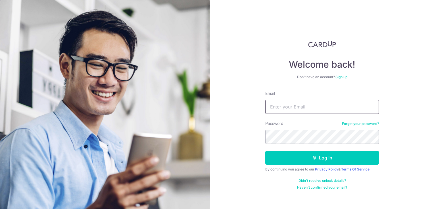
type input "vbsharma@gmail.com"
click at [327, 162] on button "Log in" at bounding box center [322, 158] width 114 height 14
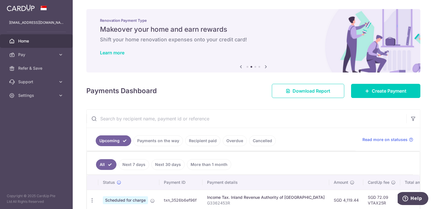
click at [265, 68] on icon at bounding box center [265, 66] width 7 height 7
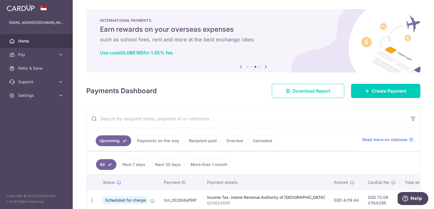
click at [206, 140] on link "Recipient paid" at bounding box center [202, 141] width 35 height 11
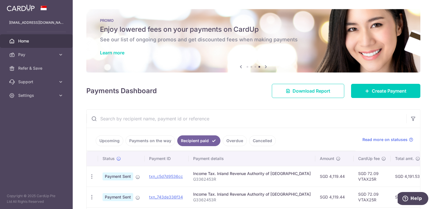
click at [265, 66] on icon at bounding box center [265, 66] width 7 height 7
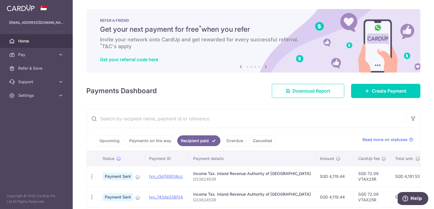
click at [265, 66] on icon at bounding box center [265, 66] width 7 height 7
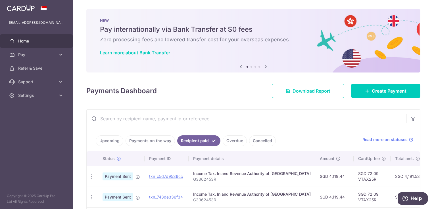
click at [265, 66] on icon at bounding box center [265, 66] width 7 height 7
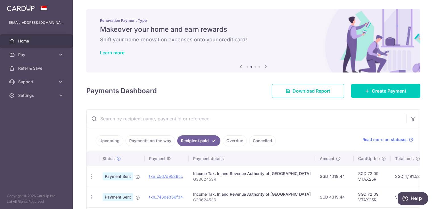
click at [265, 66] on icon at bounding box center [265, 66] width 7 height 7
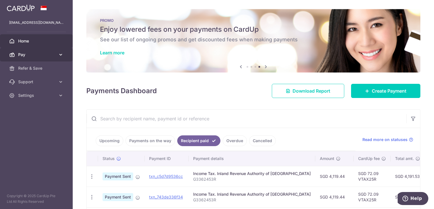
click at [20, 56] on span "Pay" at bounding box center [36, 55] width 37 height 6
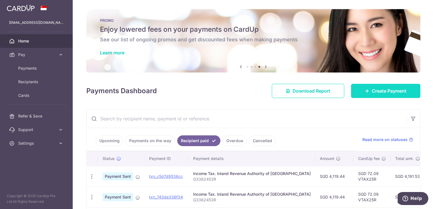
click at [384, 86] on link "Create Payment" at bounding box center [385, 91] width 69 height 14
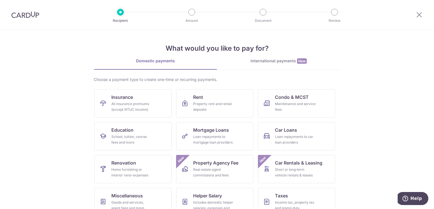
click at [263, 58] on div "What would you like to pay for? Domestic payments International payments New Ch…" at bounding box center [217, 142] width 246 height 224
click at [263, 62] on div "International payments New" at bounding box center [278, 61] width 123 height 6
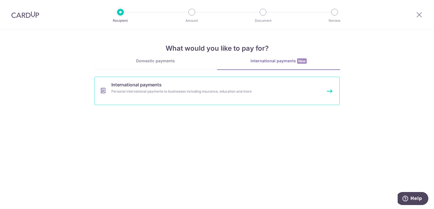
click at [150, 91] on div "Personal international payments to businesses including insurance, education an…" at bounding box center [209, 92] width 196 height 6
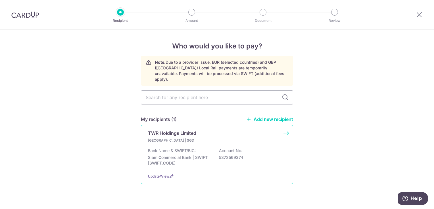
click at [168, 130] on p "TWR Holdings Limited" at bounding box center [172, 133] width 48 height 7
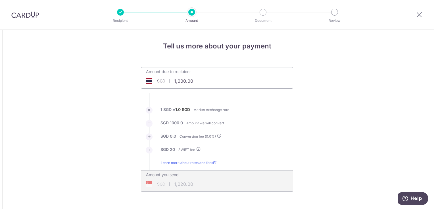
click at [173, 78] on input "1,000.00" at bounding box center [185, 81] width 88 height 13
click at [244, 139] on li "SGD 0.0 Conversion fee ( 0.0 %)" at bounding box center [217, 140] width 152 height 13
type input "28,500.00"
type input "28,520.00"
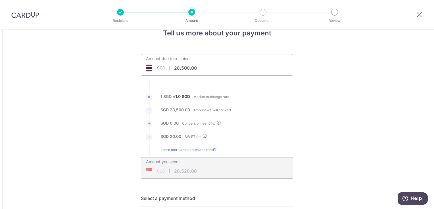
scroll to position [14, 0]
click at [184, 67] on input "28,500.00" at bounding box center [185, 67] width 88 height 13
click at [272, 103] on li "1 SGD = 1.0 SGD Market exchange rate" at bounding box center [217, 99] width 152 height 13
type input "28,750.00"
type input "28,770.00"
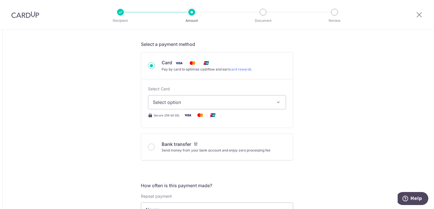
scroll to position [169, 0]
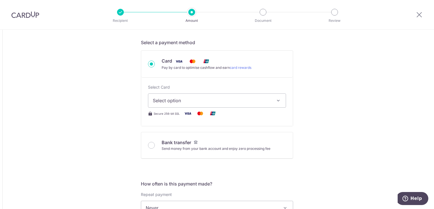
click at [206, 100] on span "Select option" at bounding box center [212, 100] width 118 height 7
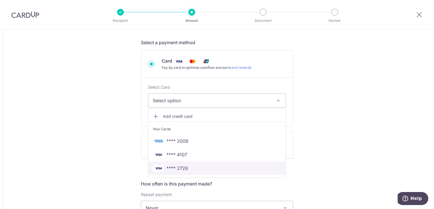
click at [181, 170] on span "**** 2726" at bounding box center [177, 168] width 22 height 7
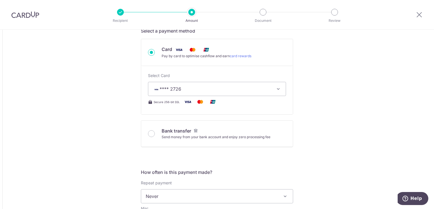
scroll to position [193, 0]
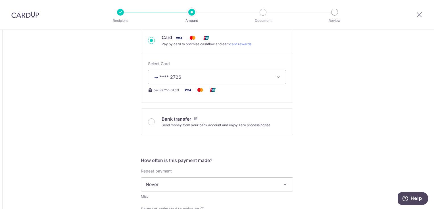
click at [248, 76] on span "**** 2726" at bounding box center [212, 77] width 118 height 7
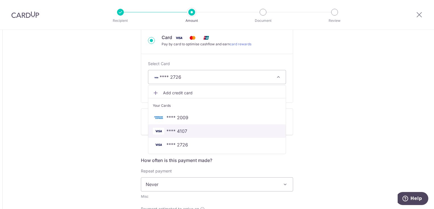
click at [236, 130] on span "**** 4107" at bounding box center [217, 131] width 128 height 7
type input "28,750.00"
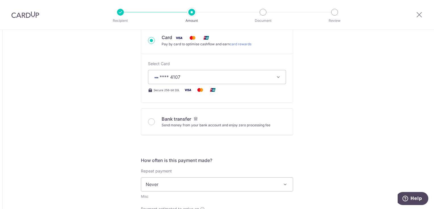
click at [336, 97] on div "Tell us more about your payment Amount due to recipient SGD 28,750.00 28750 1 S…" at bounding box center [217, 178] width 434 height 683
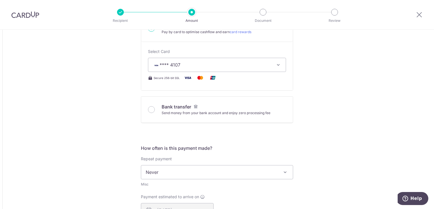
scroll to position [215, 0]
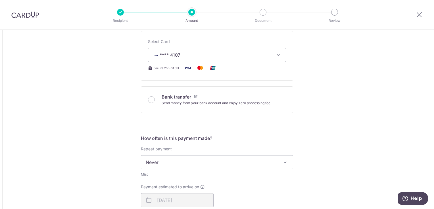
click at [232, 186] on div "Payment estimated to arrive on 14/08/2025 Your card will be charged on 11/08/20…" at bounding box center [216, 200] width 159 height 31
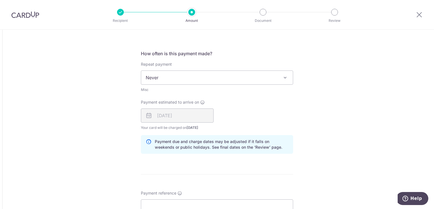
scroll to position [301, 0]
click at [179, 114] on div "[DATE]" at bounding box center [177, 115] width 73 height 14
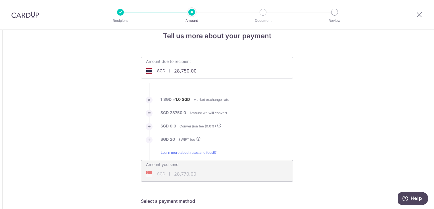
scroll to position [0, 0]
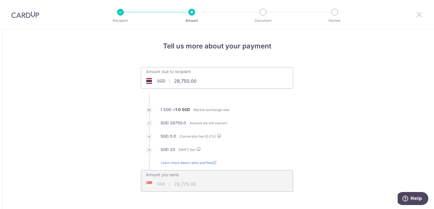
click at [417, 16] on icon at bounding box center [419, 14] width 7 height 7
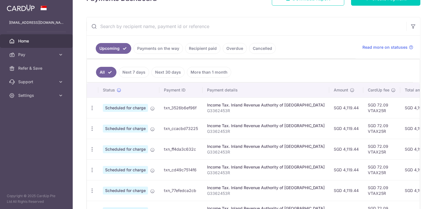
scroll to position [87, 0]
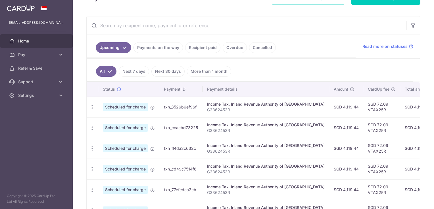
click at [194, 48] on link "Recipient paid" at bounding box center [202, 47] width 35 height 11
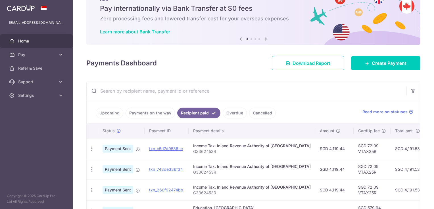
scroll to position [0, 0]
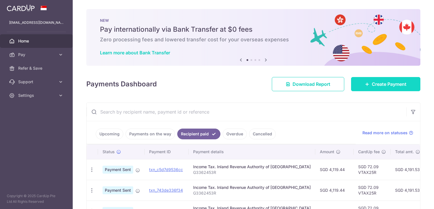
click at [372, 81] on span "Create Payment" at bounding box center [389, 84] width 35 height 7
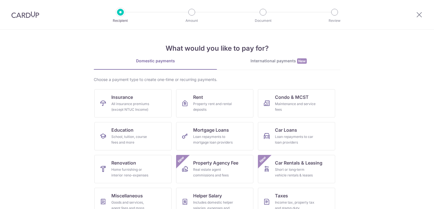
click at [261, 64] on div "International payments New" at bounding box center [278, 61] width 123 height 6
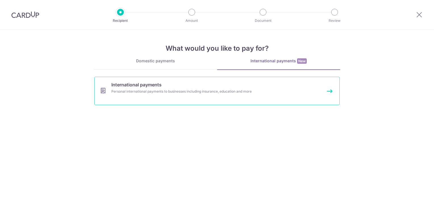
click at [183, 86] on link "International payments Personal international payments to businesses including …" at bounding box center [216, 91] width 245 height 28
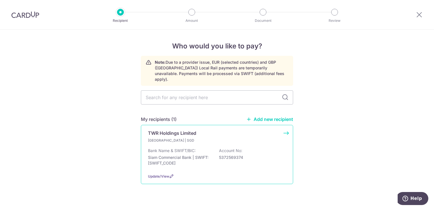
click at [184, 130] on p "TWR Holdings Limited" at bounding box center [172, 133] width 48 height 7
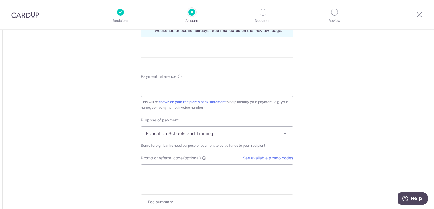
scroll to position [420, 0]
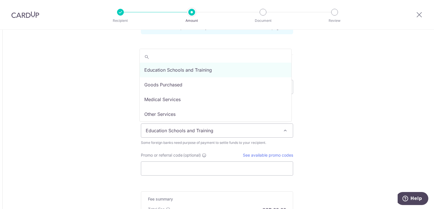
click at [240, 130] on span "Education Schools and Training" at bounding box center [217, 131] width 152 height 14
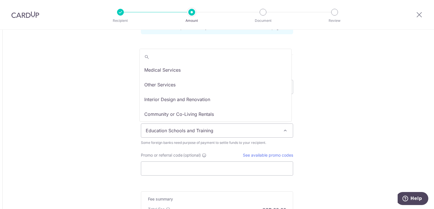
scroll to position [47, 0]
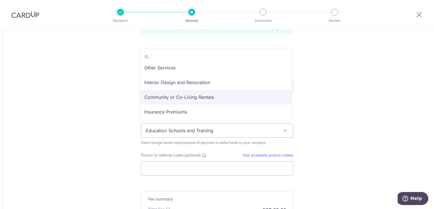
select select "Community or Co-Living Rentals"
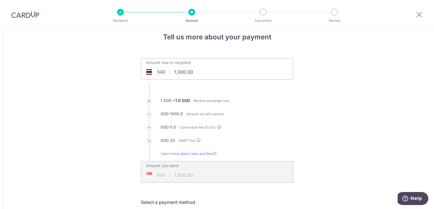
scroll to position [0, 0]
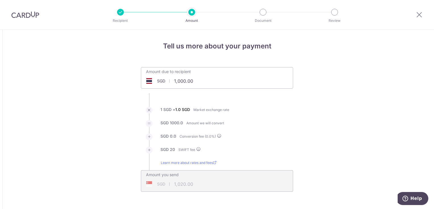
click at [174, 82] on input "1,000.00" at bounding box center [185, 81] width 88 height 13
type input "28,750.00"
type input "28,770.00"
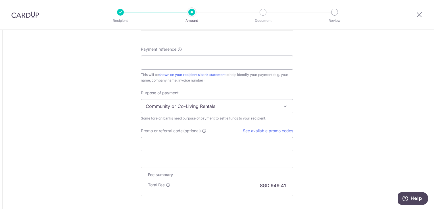
scroll to position [443, 0]
click at [176, 142] on input "Promo or referral code (optional)" at bounding box center [217, 145] width 152 height 14
paste input "GLOBE185"
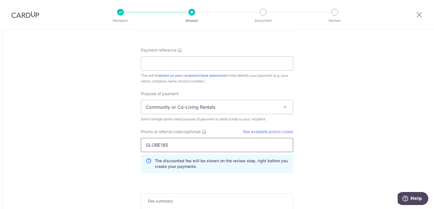
type input "GLOBE185"
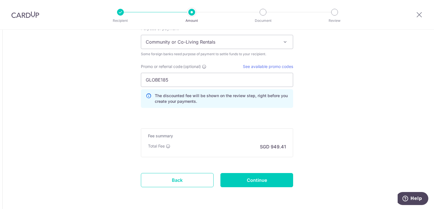
scroll to position [528, 0]
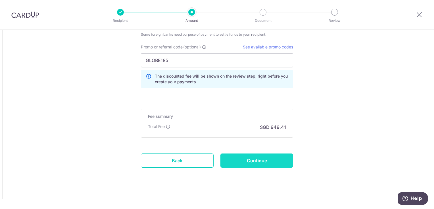
click at [246, 161] on input "Continue" at bounding box center [256, 161] width 73 height 14
type input "Create Schedule"
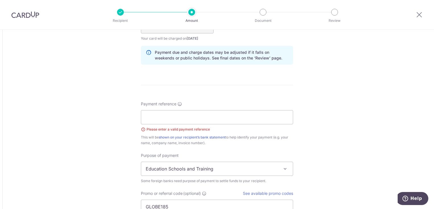
scroll to position [398, 0]
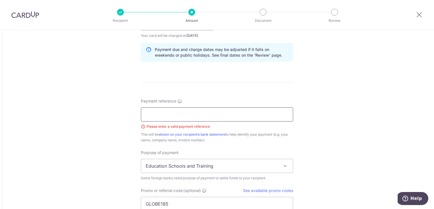
click at [263, 116] on input "Payment reference" at bounding box center [217, 115] width 152 height 14
paste input "SKYPARK [PERSON_NAME] 6609 [PERSON_NAME]"
type input "SKYPARK [PERSON_NAME] 6609 [PERSON_NAME]"
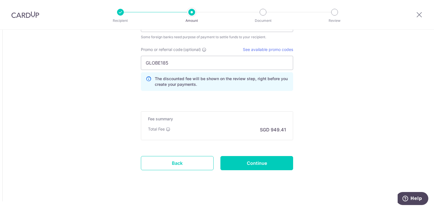
scroll to position [542, 0]
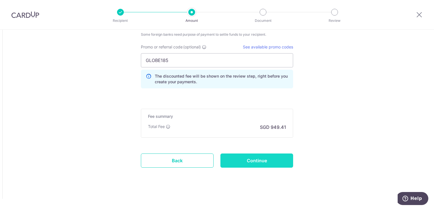
click at [266, 159] on input "Continue" at bounding box center [256, 161] width 73 height 14
type input "Create Schedule"
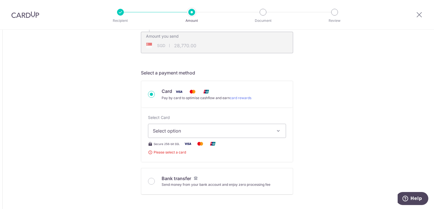
scroll to position [141, 0]
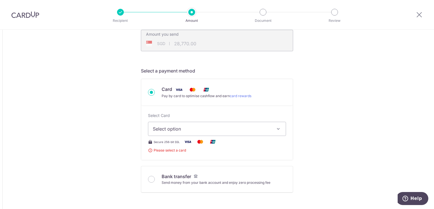
click at [234, 127] on span "Select option" at bounding box center [212, 129] width 118 height 7
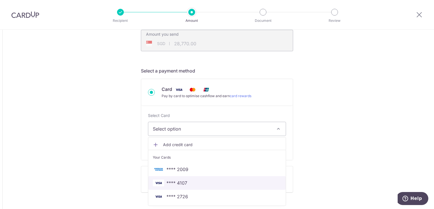
click at [211, 188] on link "**** 4107" at bounding box center [216, 184] width 137 height 14
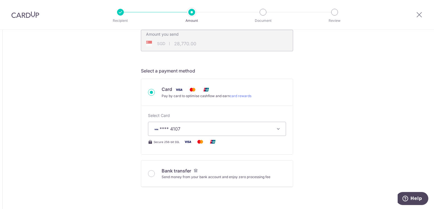
type input "28,750.00"
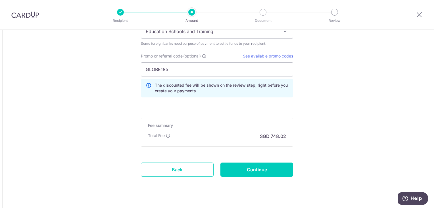
scroll to position [520, 0]
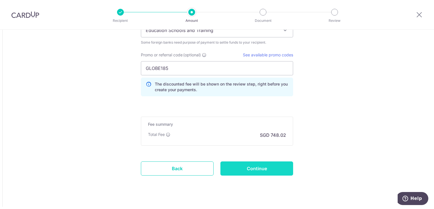
click at [269, 165] on input "Continue" at bounding box center [256, 169] width 73 height 14
type input "Create Schedule"
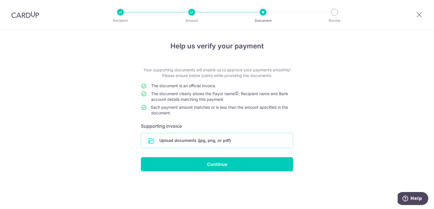
click at [204, 140] on input "file" at bounding box center [217, 140] width 152 height 15
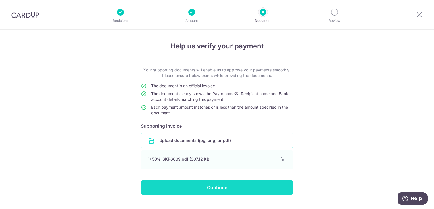
click at [254, 190] on input "Continue" at bounding box center [217, 188] width 152 height 14
